Goal: Transaction & Acquisition: Purchase product/service

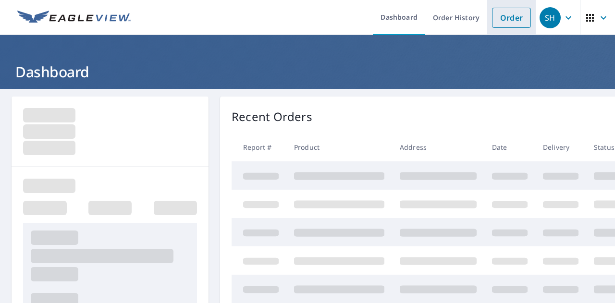
click at [501, 21] on link "Order" at bounding box center [511, 18] width 39 height 20
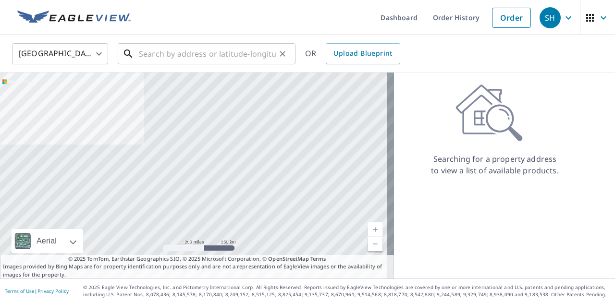
click at [164, 60] on input "text" at bounding box center [207, 53] width 137 height 27
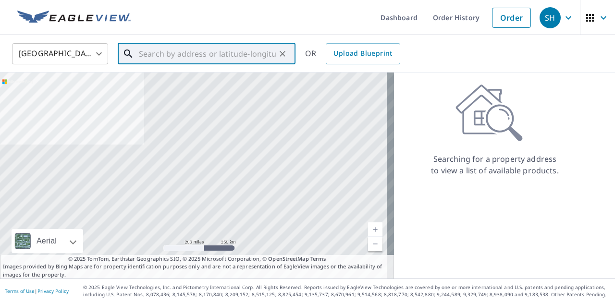
paste input "1791 SILVER LEAF CT SW"
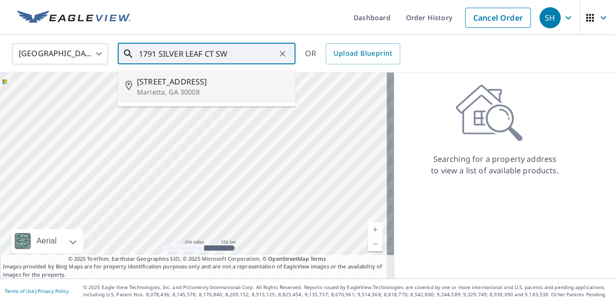
click at [166, 84] on span "[STREET_ADDRESS]" at bounding box center [212, 82] width 151 height 12
type input "[STREET_ADDRESS]"
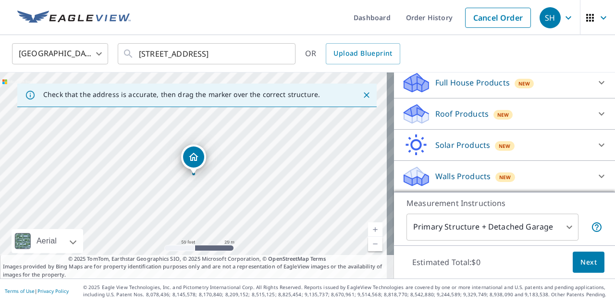
click at [435, 111] on p "Roof Products" at bounding box center [461, 114] width 53 height 12
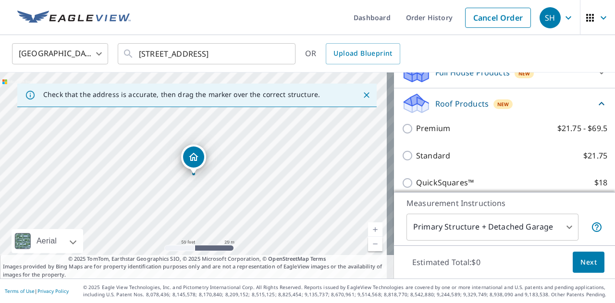
scroll to position [115, 0]
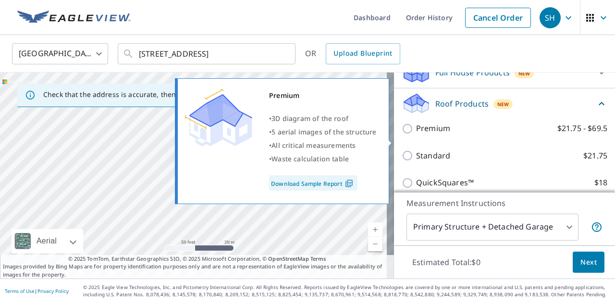
click at [416, 135] on p "Premium" at bounding box center [433, 129] width 34 height 12
click at [415, 135] on input "Premium $21.75 - $69.5" at bounding box center [409, 129] width 14 height 12
checkbox input "true"
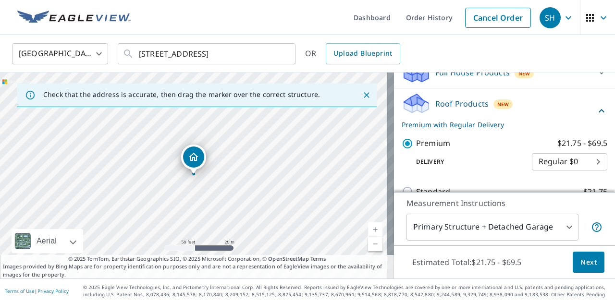
click at [581, 260] on span "Next" at bounding box center [589, 263] width 16 height 12
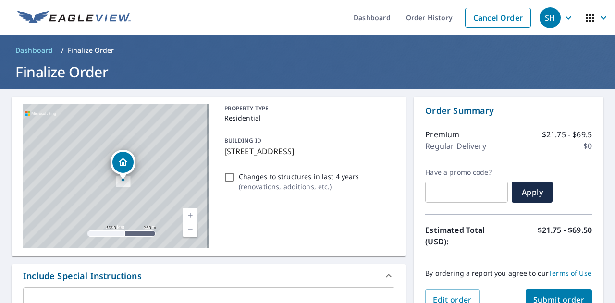
scroll to position [192, 0]
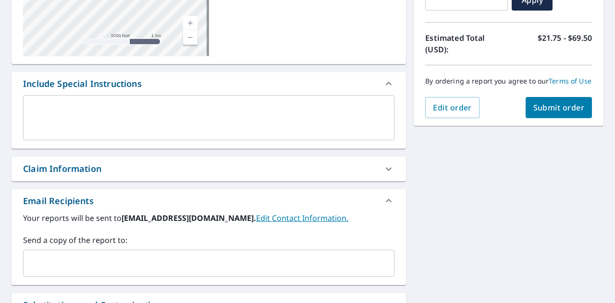
click at [65, 176] on div "Claim Information" at bounding box center [209, 169] width 395 height 25
checkbox input "true"
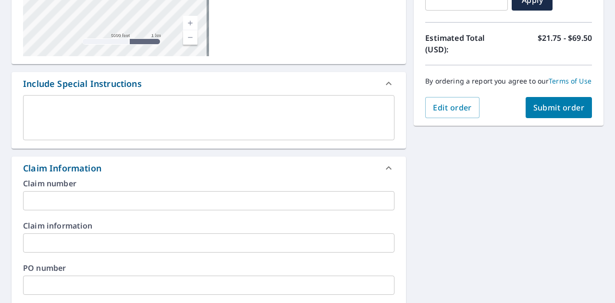
click at [76, 203] on input "text" at bounding box center [208, 200] width 371 height 19
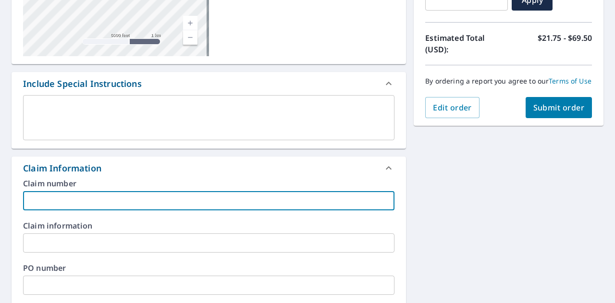
type input "2"
checkbox input "true"
type input "20"
checkbox input "true"
type input "206"
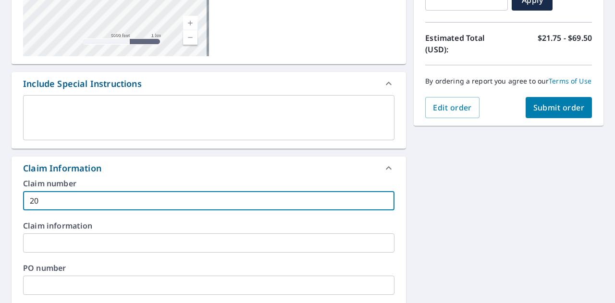
checkbox input "true"
type input "2061"
checkbox input "true"
type input "20618"
checkbox input "true"
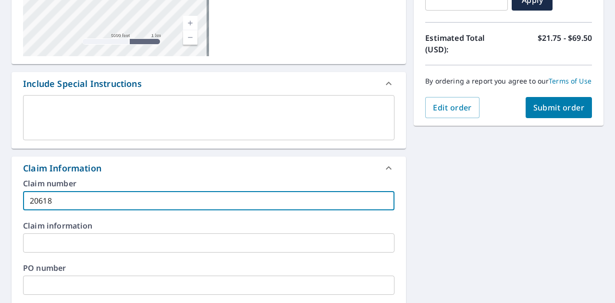
type input "206188"
checkbox input "true"
type input "2061888"
checkbox input "true"
type input "20618889"
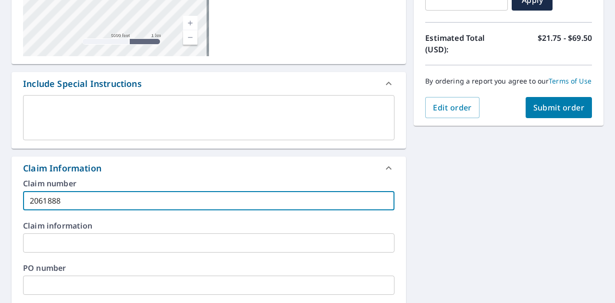
checkbox input "true"
type input "20618889"
click at [551, 113] on span "Submit order" at bounding box center [558, 107] width 51 height 11
checkbox input "true"
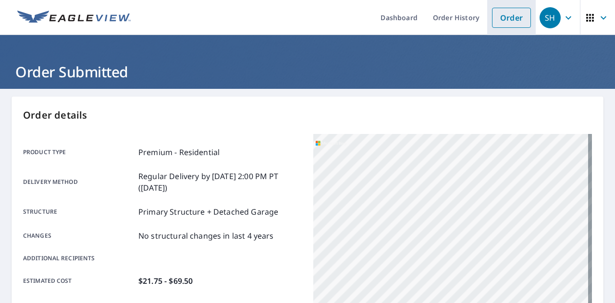
click at [497, 20] on link "Order" at bounding box center [511, 18] width 39 height 20
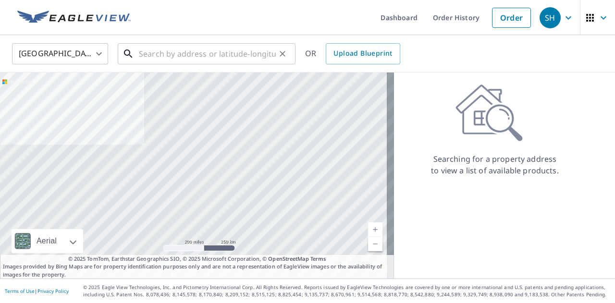
click at [173, 51] on input "text" at bounding box center [207, 53] width 137 height 27
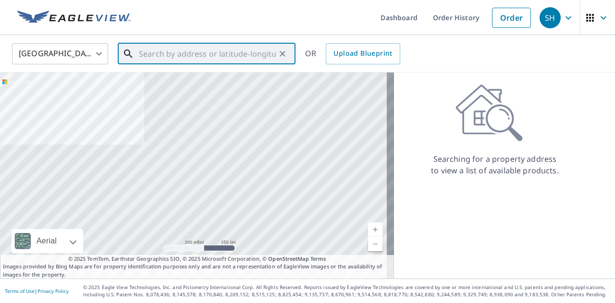
paste input "[STREET_ADDRESS][PERSON_NAME]"
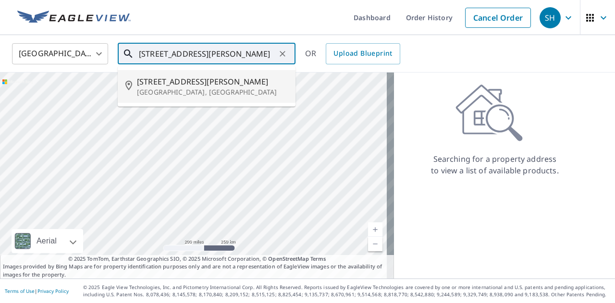
click at [187, 87] on span "[STREET_ADDRESS][PERSON_NAME]" at bounding box center [212, 82] width 151 height 12
type input "[STREET_ADDRESS][PERSON_NAME]"
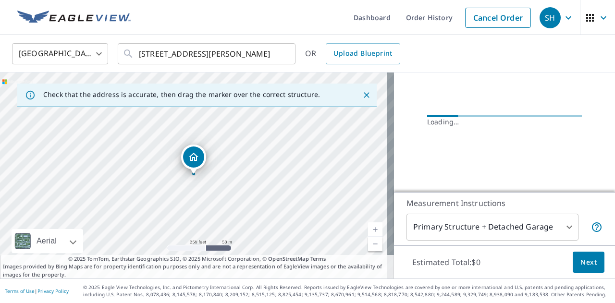
scroll to position [103, 0]
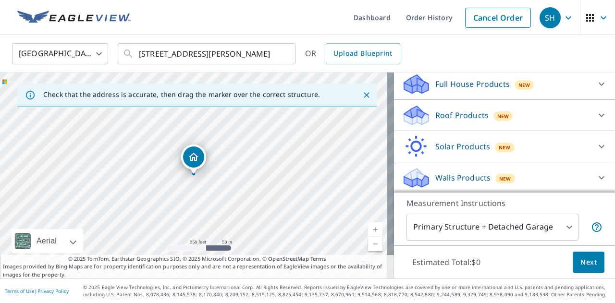
click at [427, 115] on div "Roof Products New" at bounding box center [496, 115] width 188 height 23
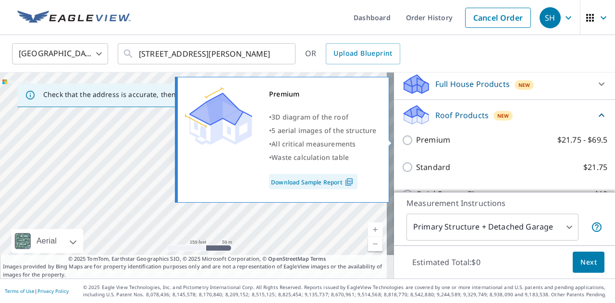
click at [416, 139] on p "Premium" at bounding box center [433, 140] width 34 height 12
click at [414, 139] on input "Premium $21.75 - $69.5" at bounding box center [409, 141] width 14 height 12
checkbox input "true"
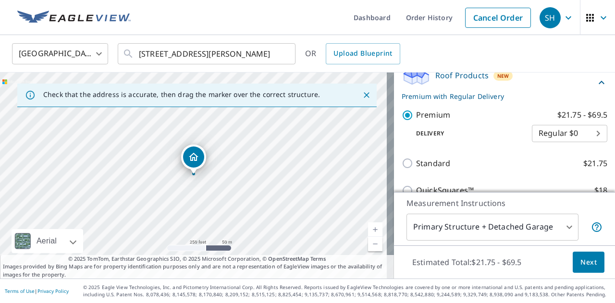
scroll to position [199, 0]
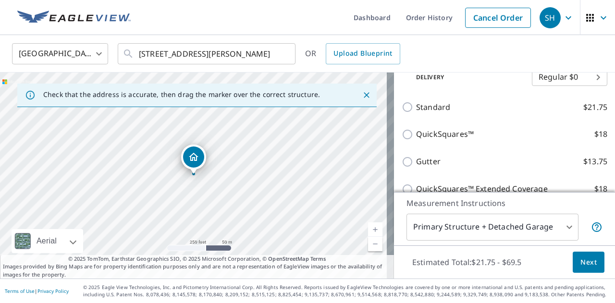
click at [588, 266] on span "Next" at bounding box center [589, 263] width 16 height 12
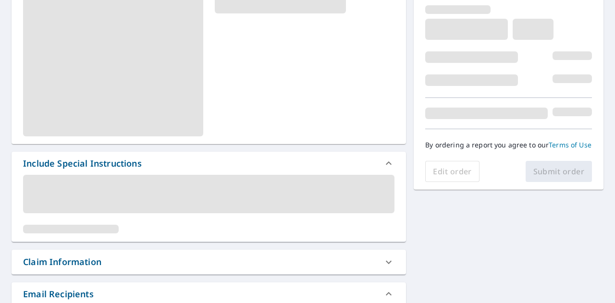
scroll to position [192, 0]
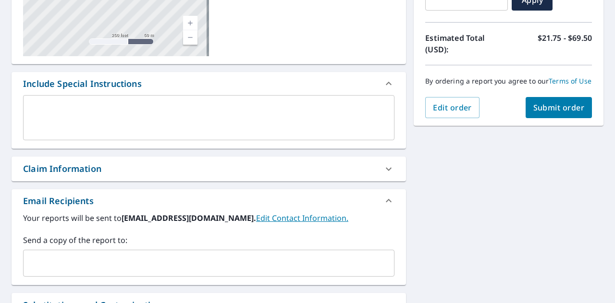
click at [84, 176] on div "Claim Information" at bounding box center [209, 169] width 395 height 25
checkbox input "true"
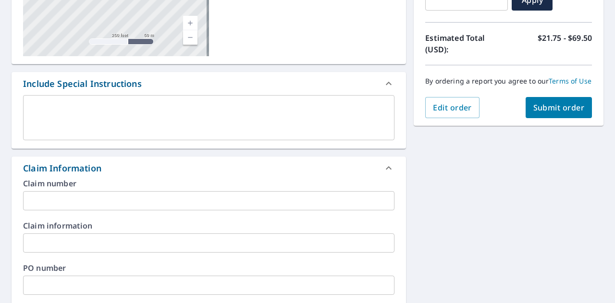
click at [82, 190] on div "Claim number ​" at bounding box center [208, 195] width 371 height 31
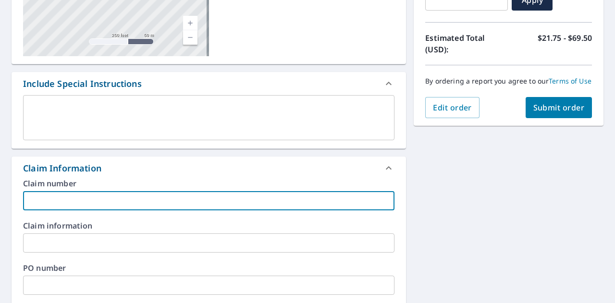
click at [86, 198] on input "text" at bounding box center [208, 200] width 371 height 19
type input "2"
checkbox input "true"
type input "20"
checkbox input "true"
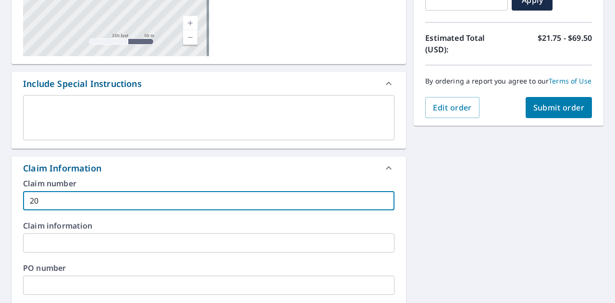
type input "206"
checkbox input "true"
type input "2061"
checkbox input "true"
type input "20618"
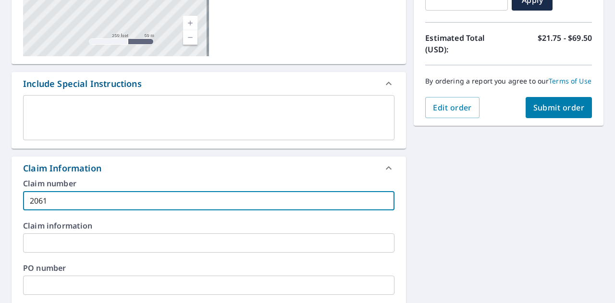
checkbox input "true"
type input "206188"
checkbox input "true"
type input "2061889"
checkbox input "true"
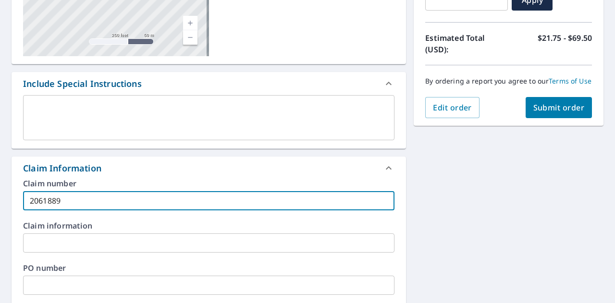
type input "20618895"
checkbox input "true"
type input "20618895"
click at [550, 118] on button "Submit order" at bounding box center [559, 107] width 67 height 21
checkbox input "true"
